Goal: Task Accomplishment & Management: Manage account settings

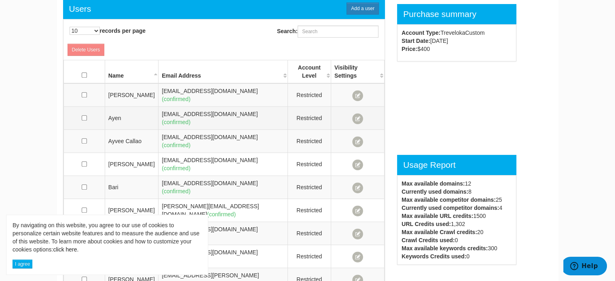
scroll to position [478, 0]
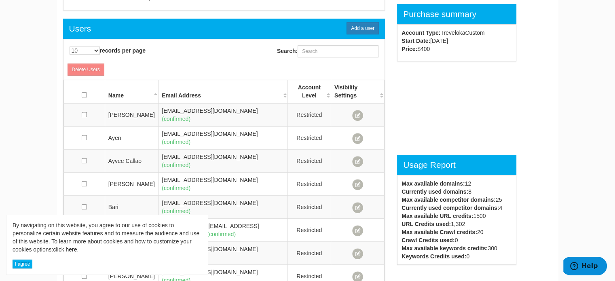
click at [549, 94] on div "Users Add a user 10 25 50 100 500 1000 records per page Search: Delete Users Na…" at bounding box center [307, 191] width 501 height 344
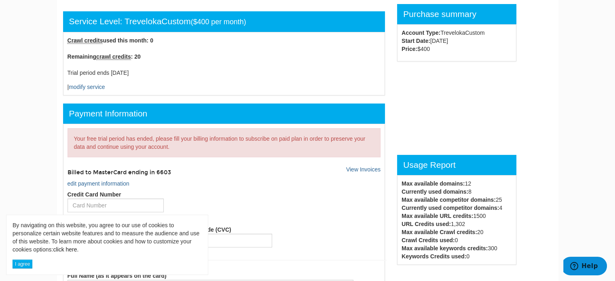
scroll to position [0, 0]
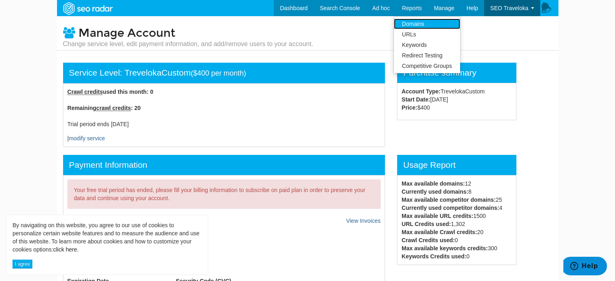
click at [438, 20] on link "Domains" at bounding box center [427, 24] width 66 height 11
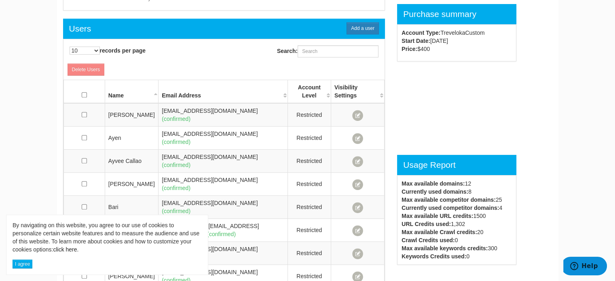
scroll to position [712, 0]
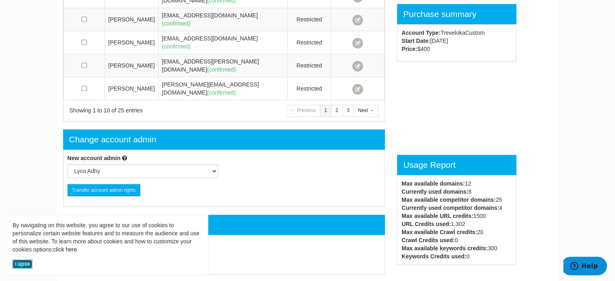
click at [17, 263] on button "I agree" at bounding box center [23, 264] width 20 height 9
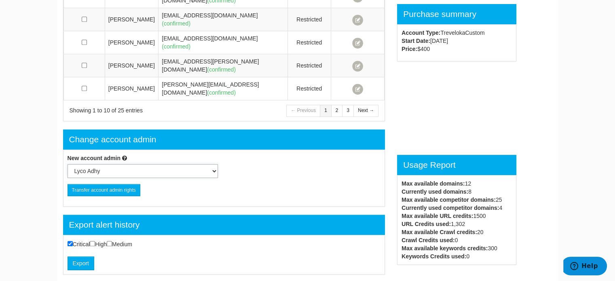
click at [111, 164] on select "Lyco Adhy Ayen Bari Khiem Ho JC Carlos Zipporah Antonio Dudung Rahmanto Alex Na…" at bounding box center [143, 171] width 150 height 14
click at [112, 129] on div "Change account admin" at bounding box center [224, 139] width 322 height 20
drag, startPoint x: 112, startPoint y: 97, endPoint x: 101, endPoint y: 97, distance: 10.9
click at [101, 129] on div "Change account admin" at bounding box center [224, 139] width 322 height 20
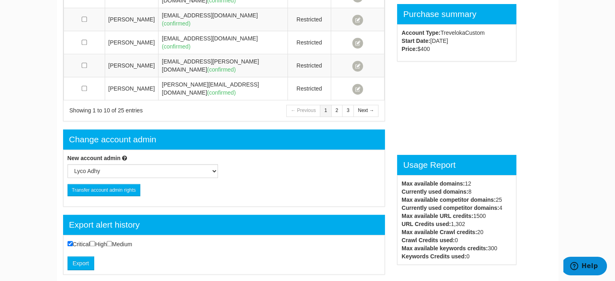
click at [101, 129] on div "Change account admin" at bounding box center [224, 139] width 322 height 20
click at [87, 164] on select "Lyco Adhy Ayen Bari Khiem Ho JC Carlos Zipporah Antonio Dudung Rahmanto Alex Na…" at bounding box center [143, 171] width 150 height 14
click at [126, 164] on select "Lyco Adhy Ayen Bari Khiem Ho JC Carlos Zipporah Antonio Dudung Rahmanto Alex Na…" at bounding box center [143, 171] width 150 height 14
click at [131, 164] on select "Lyco Adhy Ayen Bari Khiem Ho JC Carlos Zipporah Antonio Dudung Rahmanto Alex Na…" at bounding box center [143, 171] width 150 height 14
drag, startPoint x: 40, startPoint y: 81, endPoint x: 220, endPoint y: 194, distance: 212.2
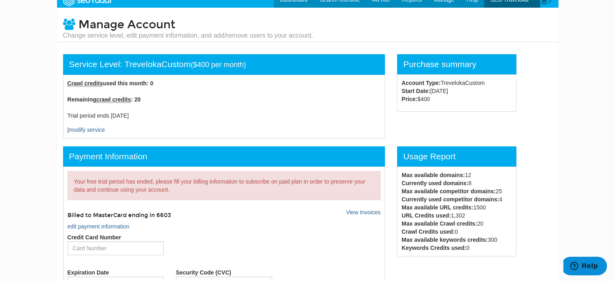
scroll to position [0, 0]
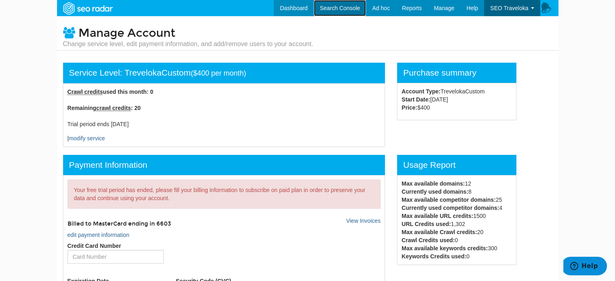
click at [332, 4] on link "Search Console" at bounding box center [340, 8] width 53 height 16
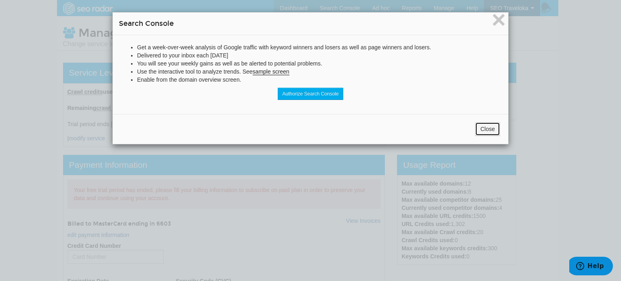
click at [482, 127] on button "Close" at bounding box center [487, 129] width 25 height 14
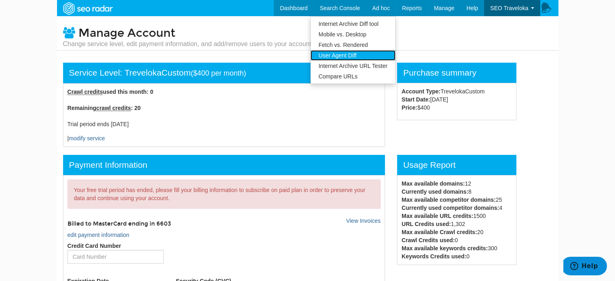
click at [360, 55] on link "User Agent Diff" at bounding box center [353, 55] width 85 height 11
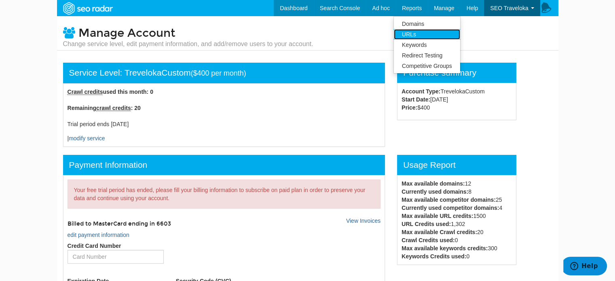
click at [432, 33] on link "URLs" at bounding box center [427, 34] width 66 height 11
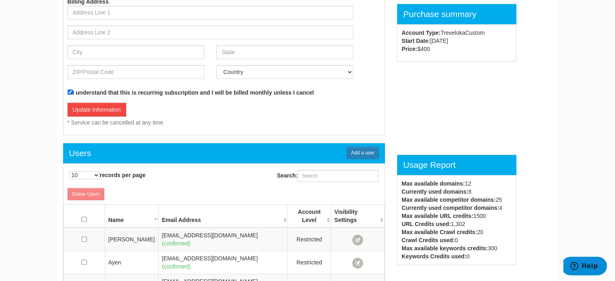
scroll to position [226, 0]
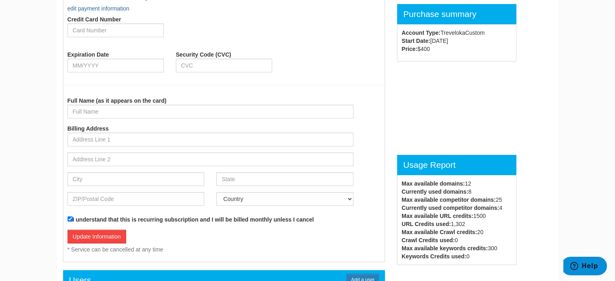
click at [471, 223] on div "Max available domains: 12 Currently used domains: 8 Max available competitor do…" at bounding box center [456, 220] width 123 height 81
click at [483, 219] on div "Max available domains: 12 Currently used domains: 8 Max available competitor do…" at bounding box center [456, 220] width 123 height 81
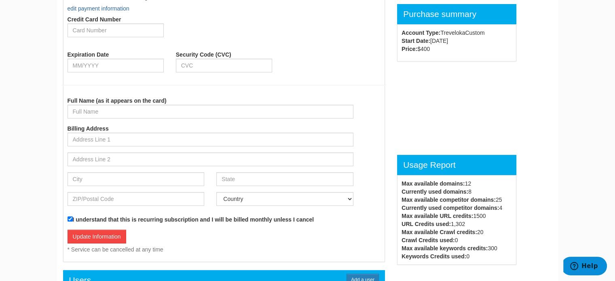
click at [483, 219] on div "Max available domains: 12 Currently used domains: 8 Max available competitor do…" at bounding box center [456, 220] width 123 height 81
click at [495, 217] on div "Max available domains: 12 Currently used domains: 8 Max available competitor do…" at bounding box center [456, 220] width 123 height 81
click at [480, 215] on div "Max available domains: 12 Currently used domains: 8 Max available competitor do…" at bounding box center [456, 220] width 123 height 81
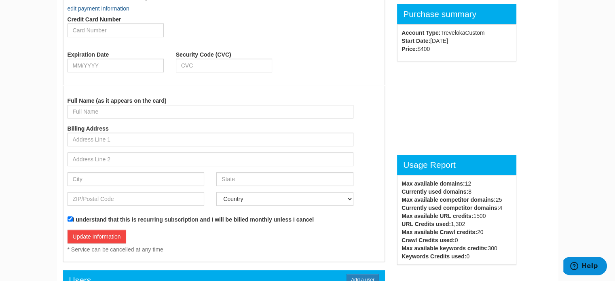
click at [466, 219] on div "Max available domains: 12 Currently used domains: 8 Max available competitor do…" at bounding box center [456, 220] width 123 height 81
click at [463, 226] on div "Max available domains: 12 Currently used domains: 8 Max available competitor do…" at bounding box center [456, 220] width 123 height 81
click at [477, 228] on div "Max available domains: 12 Currently used domains: 8 Max available competitor do…" at bounding box center [456, 220] width 123 height 81
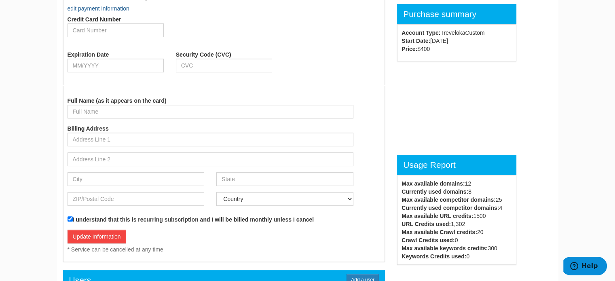
click at [461, 225] on div "Max available domains: 12 Currently used domains: 8 Max available competitor do…" at bounding box center [456, 220] width 123 height 81
click at [469, 237] on div "Max available domains: 12 Currently used domains: 8 Max available competitor do…" at bounding box center [456, 220] width 123 height 81
click at [455, 255] on strong "Keywords Credits used:" at bounding box center [433, 256] width 65 height 6
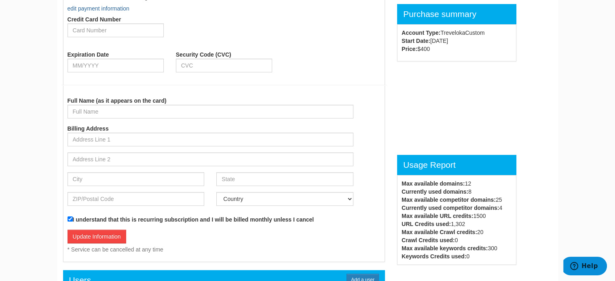
click at [444, 229] on strong "Max available Crawl credits:" at bounding box center [439, 232] width 76 height 6
click at [441, 210] on strong "Currently used competitor domains:" at bounding box center [449, 208] width 97 height 6
click at [435, 215] on strong "Max available URL credits:" at bounding box center [437, 216] width 72 height 6
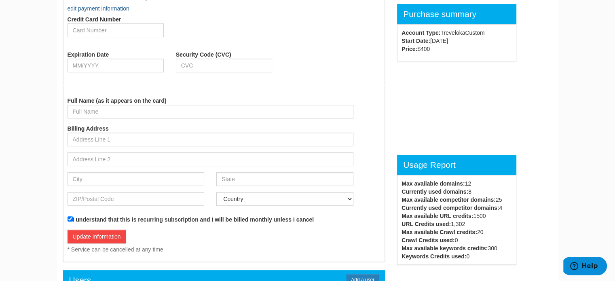
click at [420, 222] on strong "URL Credits used:" at bounding box center [425, 224] width 49 height 6
drag, startPoint x: 420, startPoint y: 222, endPoint x: 437, endPoint y: 222, distance: 17.0
click at [427, 222] on strong "URL Credits used:" at bounding box center [425, 224] width 49 height 6
click at [452, 226] on div "Max available domains: 12 Currently used domains: 8 Max available competitor do…" at bounding box center [456, 220] width 123 height 81
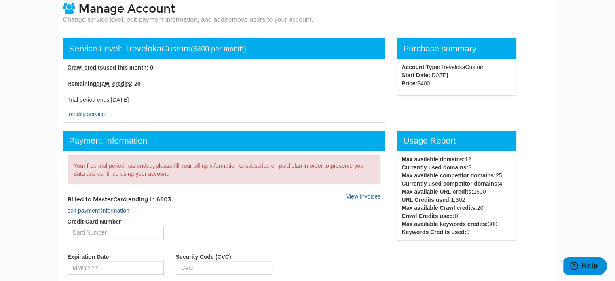
drag, startPoint x: 478, startPoint y: 223, endPoint x: 435, endPoint y: 199, distance: 48.7
click at [435, 199] on strong "URL Credits used:" at bounding box center [425, 199] width 49 height 6
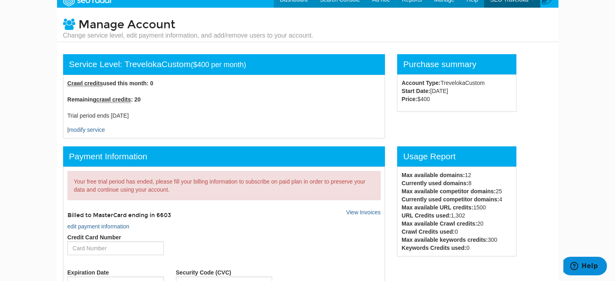
scroll to position [0, 0]
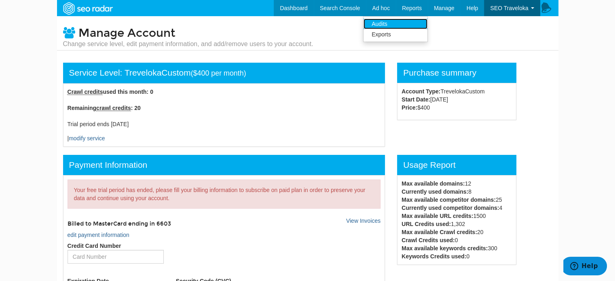
click at [384, 21] on link "Audits" at bounding box center [395, 24] width 64 height 11
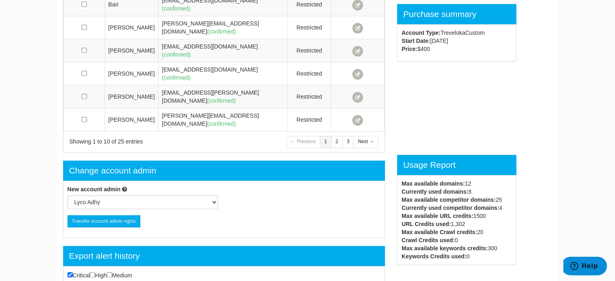
scroll to position [712, 0]
